Goal: Information Seeking & Learning: Learn about a topic

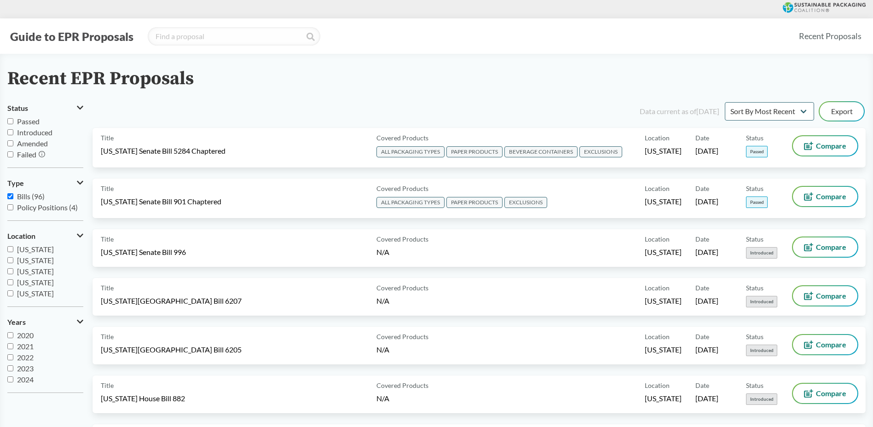
click at [94, 40] on button "Guide to EPR Proposals" at bounding box center [71, 36] width 129 height 15
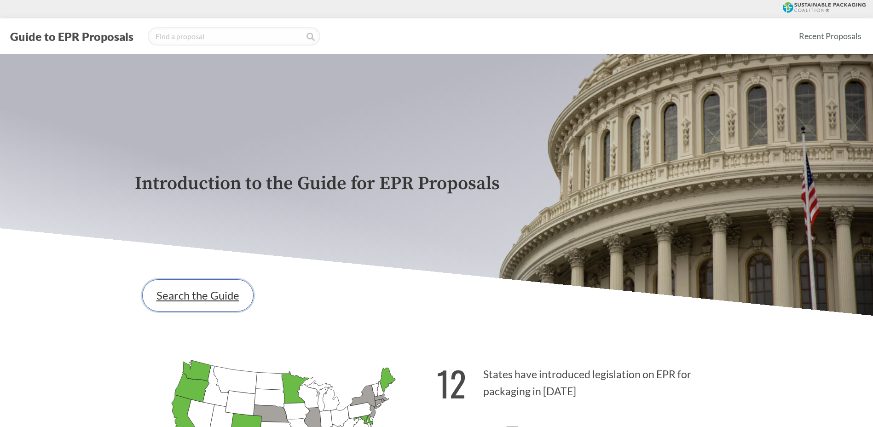
click at [232, 302] on link "Search the Guide" at bounding box center [197, 295] width 111 height 32
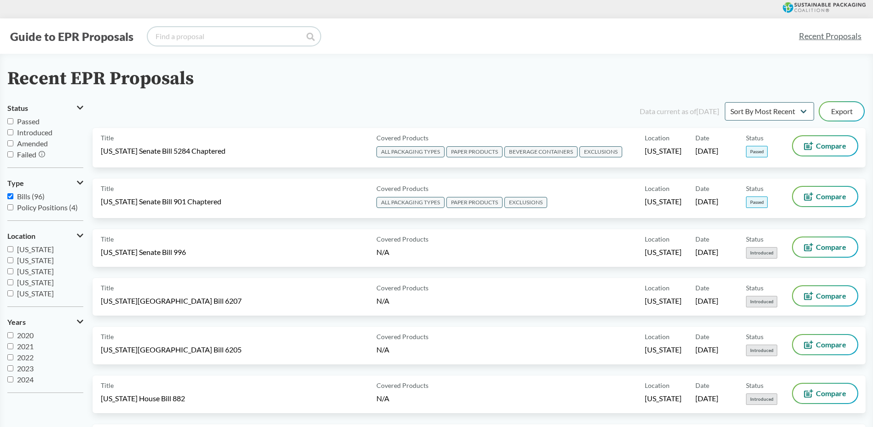
click at [209, 39] on input "search" at bounding box center [234, 36] width 172 height 18
type input "[US_STATE]"
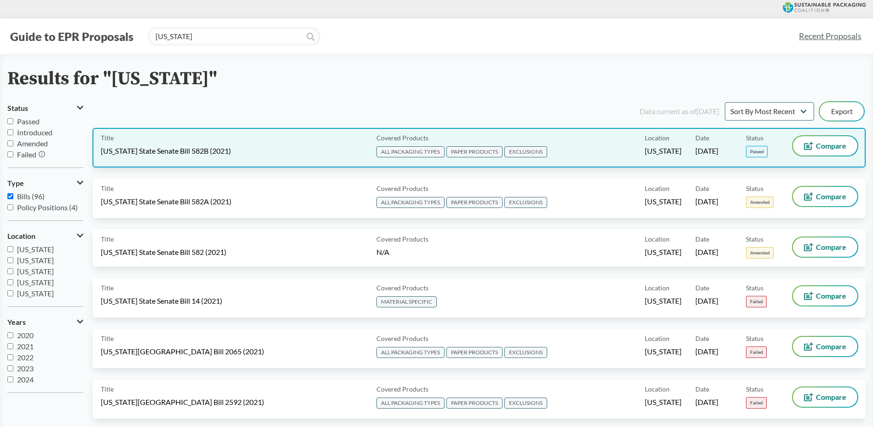
click at [257, 155] on div "Title [US_STATE] State Senate Bill 582B (2021)" at bounding box center [237, 147] width 272 height 23
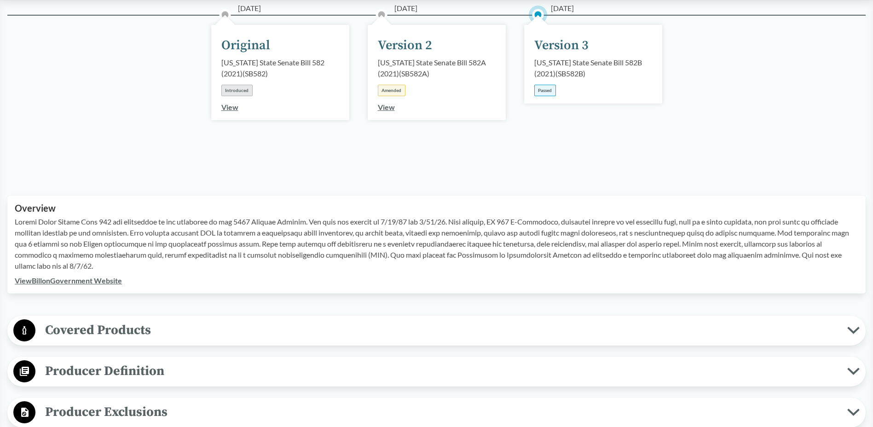
scroll to position [230, 0]
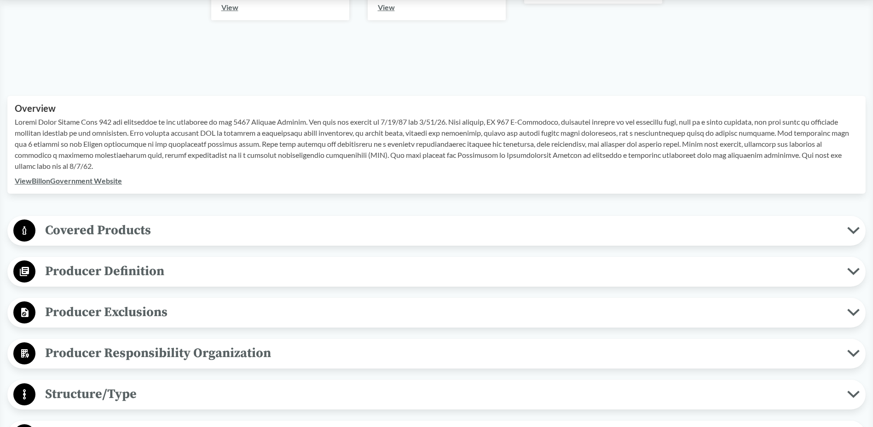
click at [224, 224] on span "Covered Products" at bounding box center [440, 230] width 811 height 21
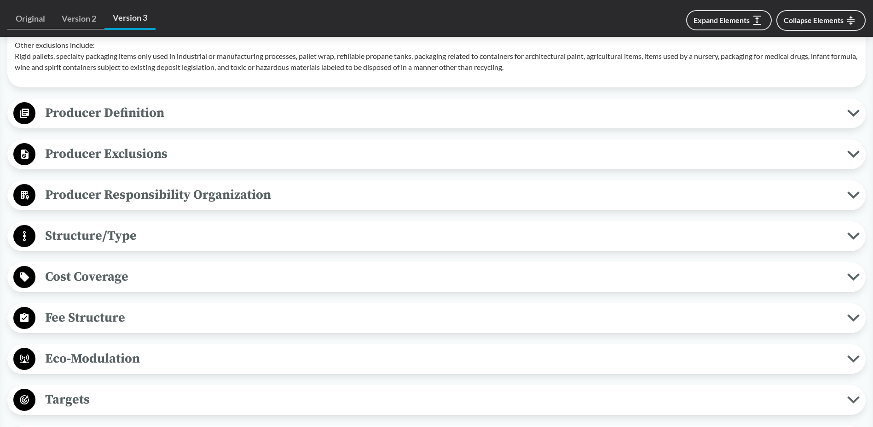
scroll to position [644, 0]
